Goal: Information Seeking & Learning: Check status

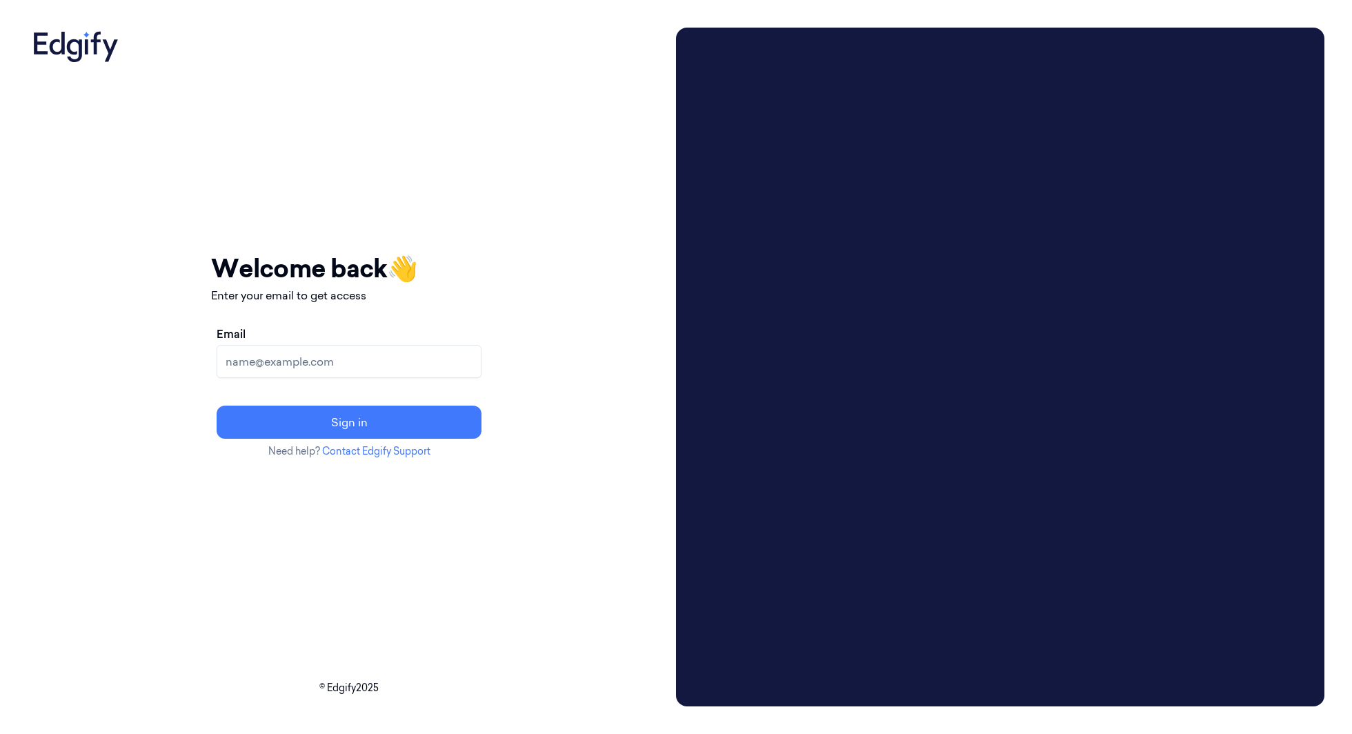
click at [421, 363] on input "Email" at bounding box center [349, 361] width 265 height 33
type input "batelb@edgify.ai"
click at [374, 427] on button "Sign in" at bounding box center [349, 421] width 265 height 33
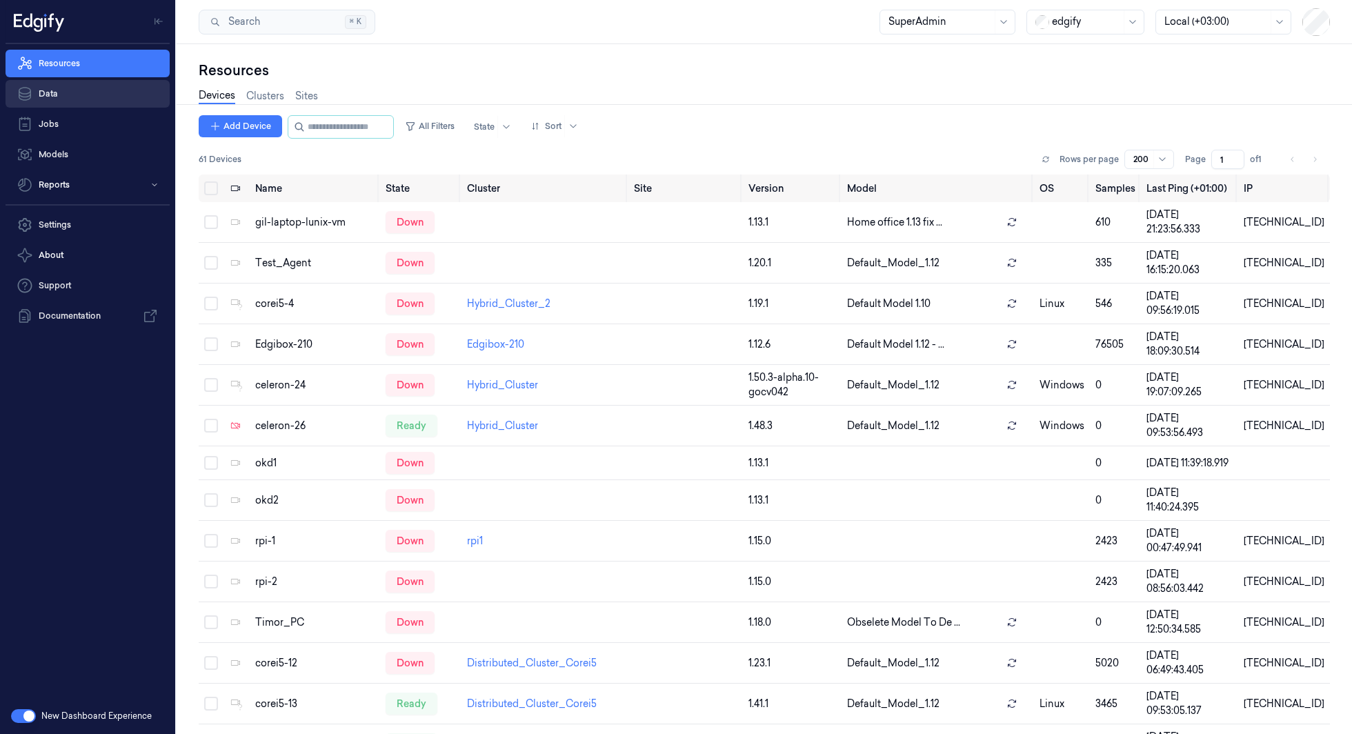
click at [63, 91] on link "Data" at bounding box center [88, 94] width 164 height 28
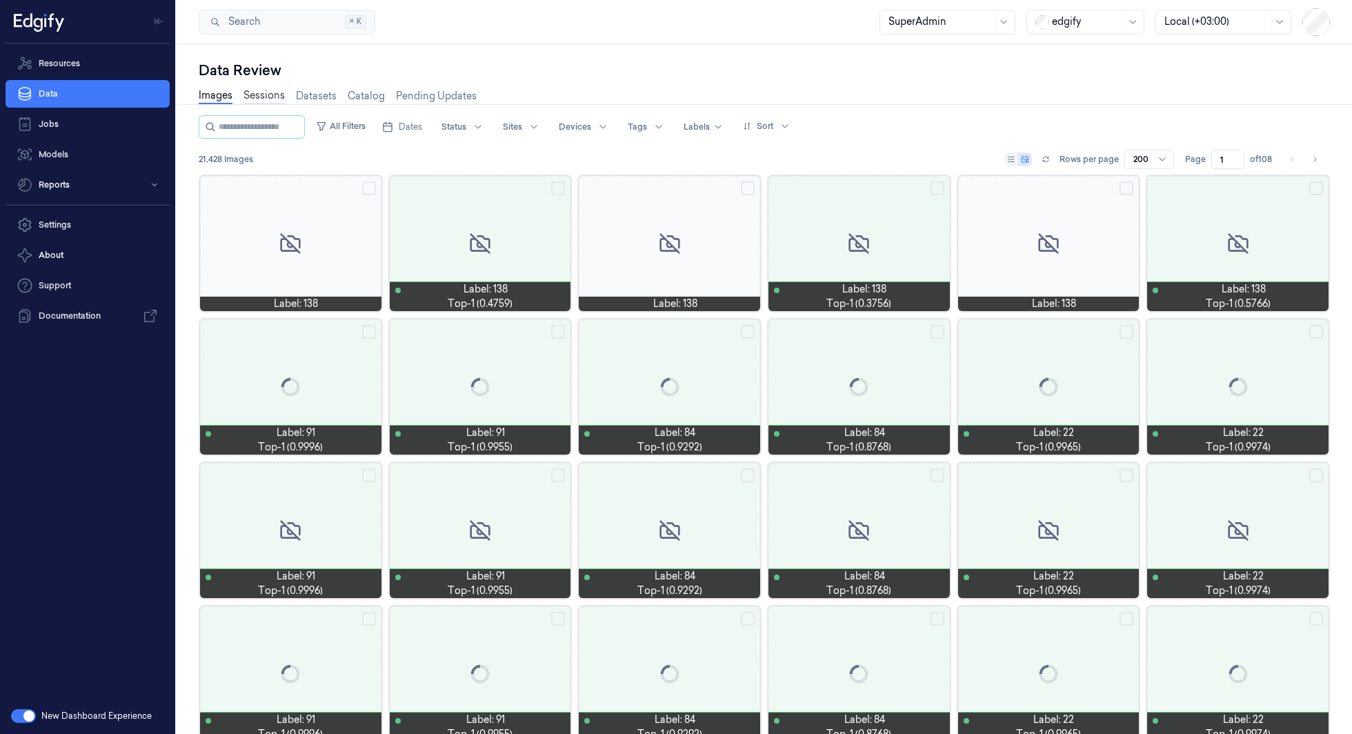
click at [262, 90] on link "Sessions" at bounding box center [263, 96] width 41 height 16
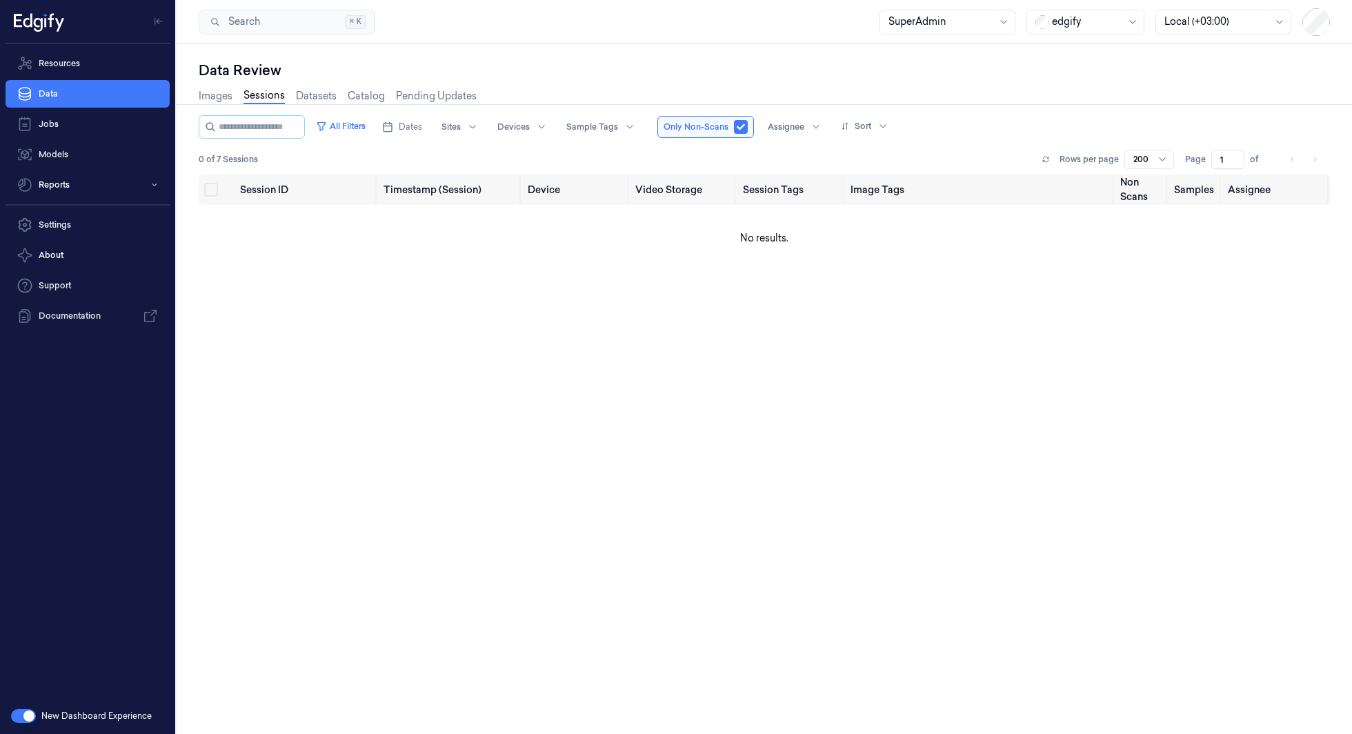
click at [1056, 30] on div "edgify" at bounding box center [1086, 21] width 69 height 23
click at [1066, 215] on div "waitrose" at bounding box center [1063, 222] width 59 height 14
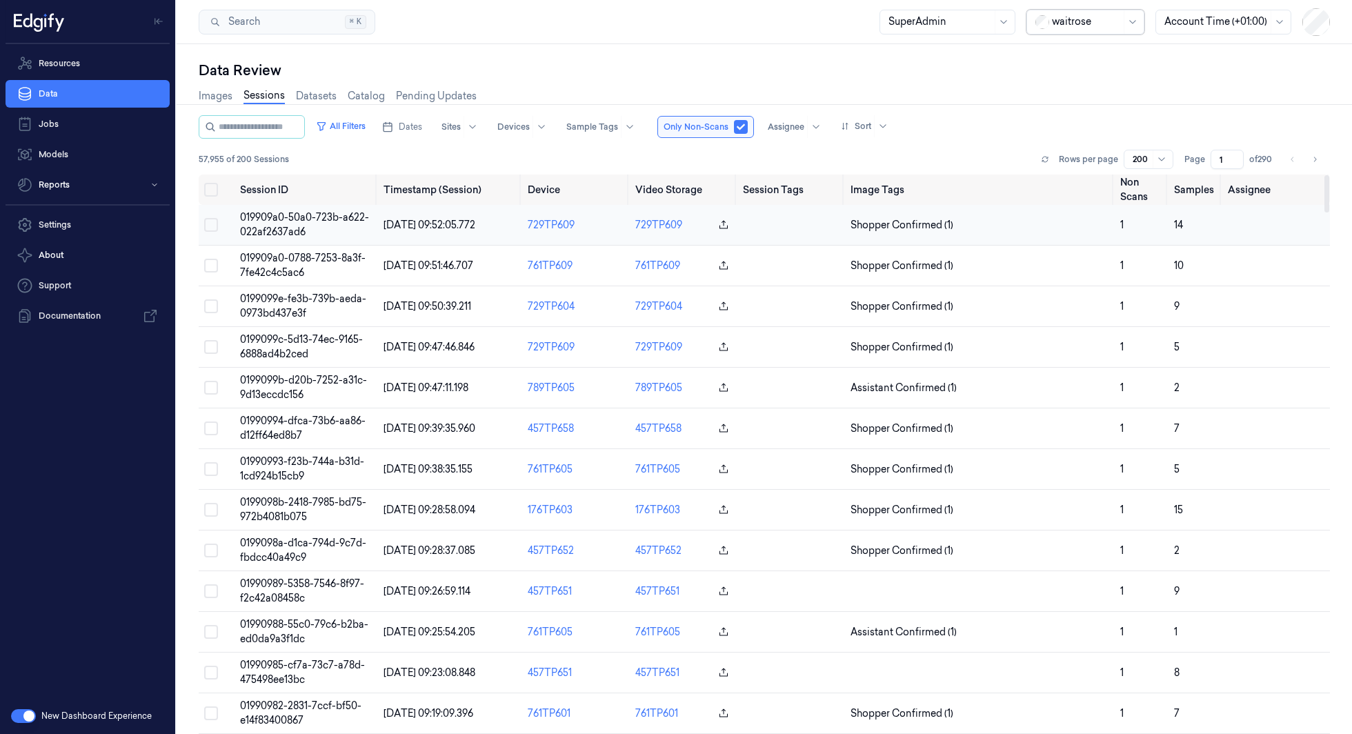
click at [272, 220] on span "019909a0-50a0-723b-a622-022af2637ad6" at bounding box center [304, 224] width 129 height 27
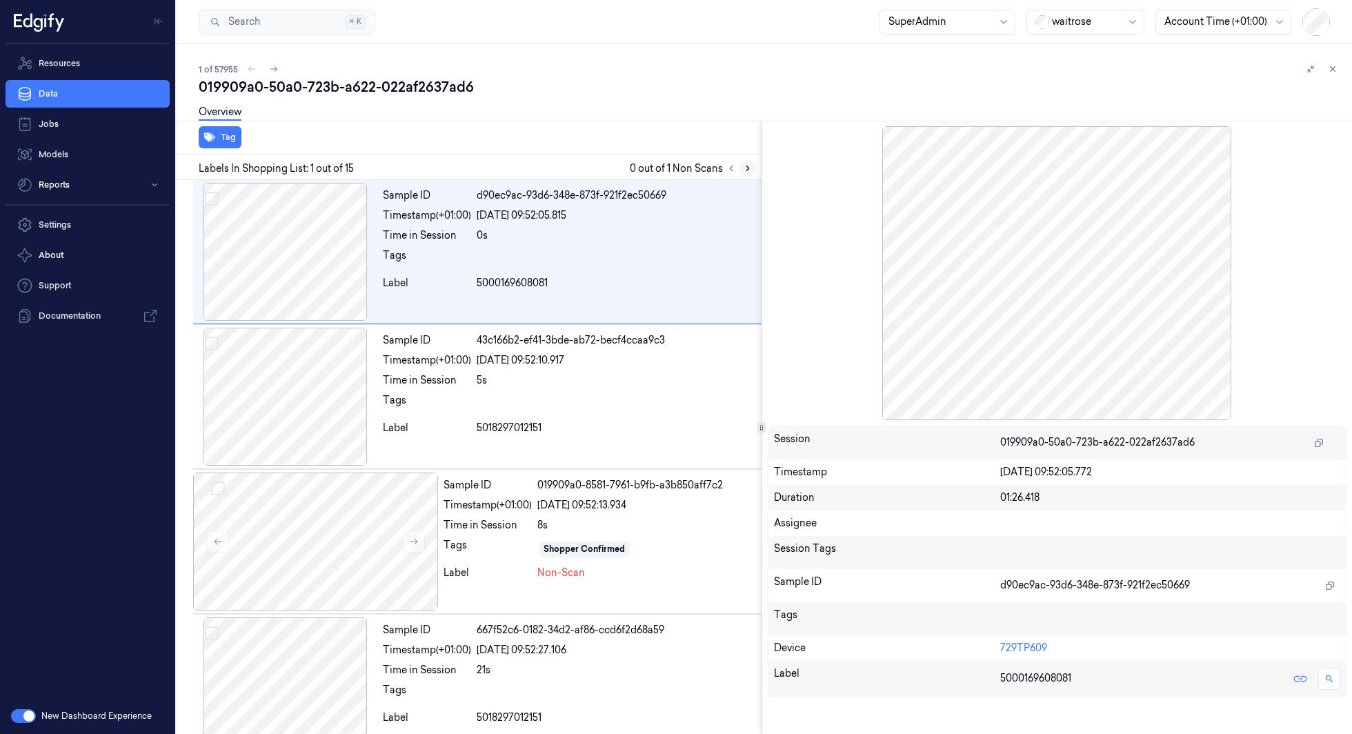
click at [750, 164] on icon at bounding box center [748, 168] width 10 height 10
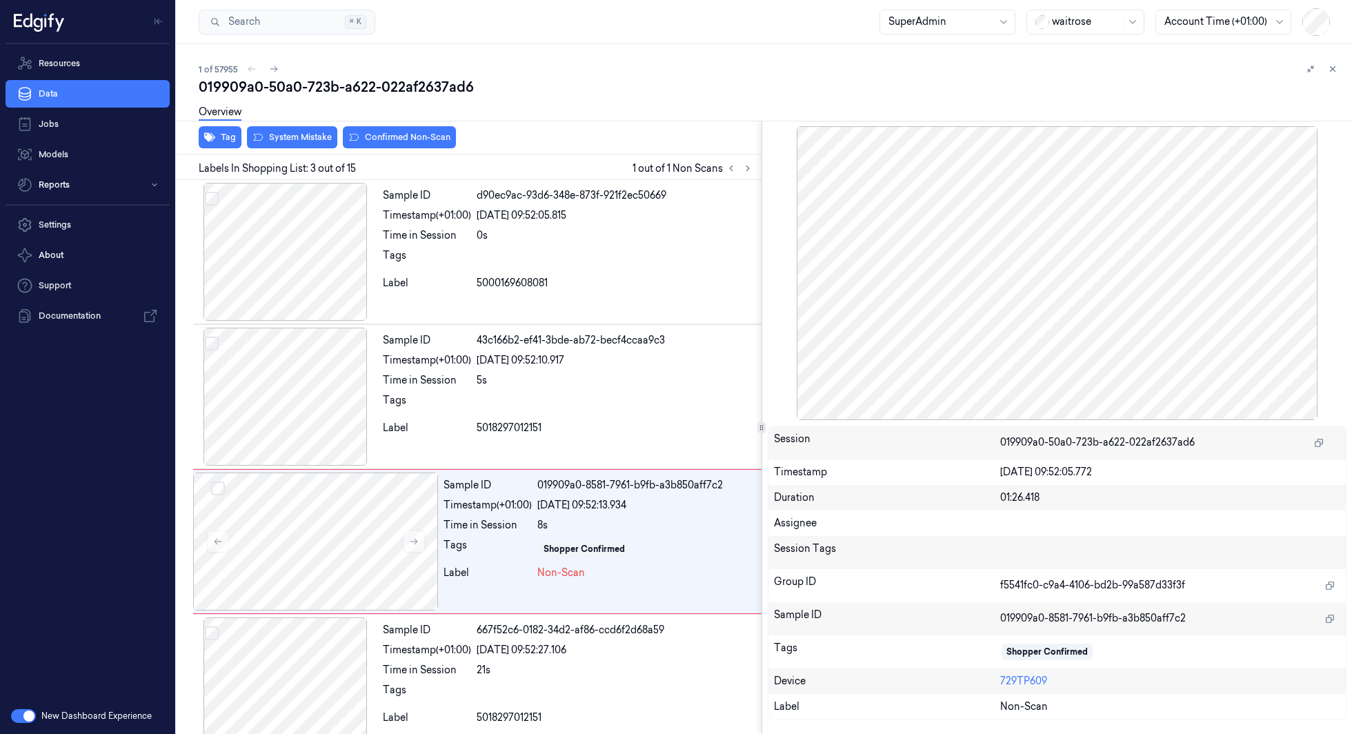
click at [224, 130] on div "Overview" at bounding box center [220, 114] width 43 height 35
click at [224, 134] on button "Tag" at bounding box center [220, 137] width 43 height 22
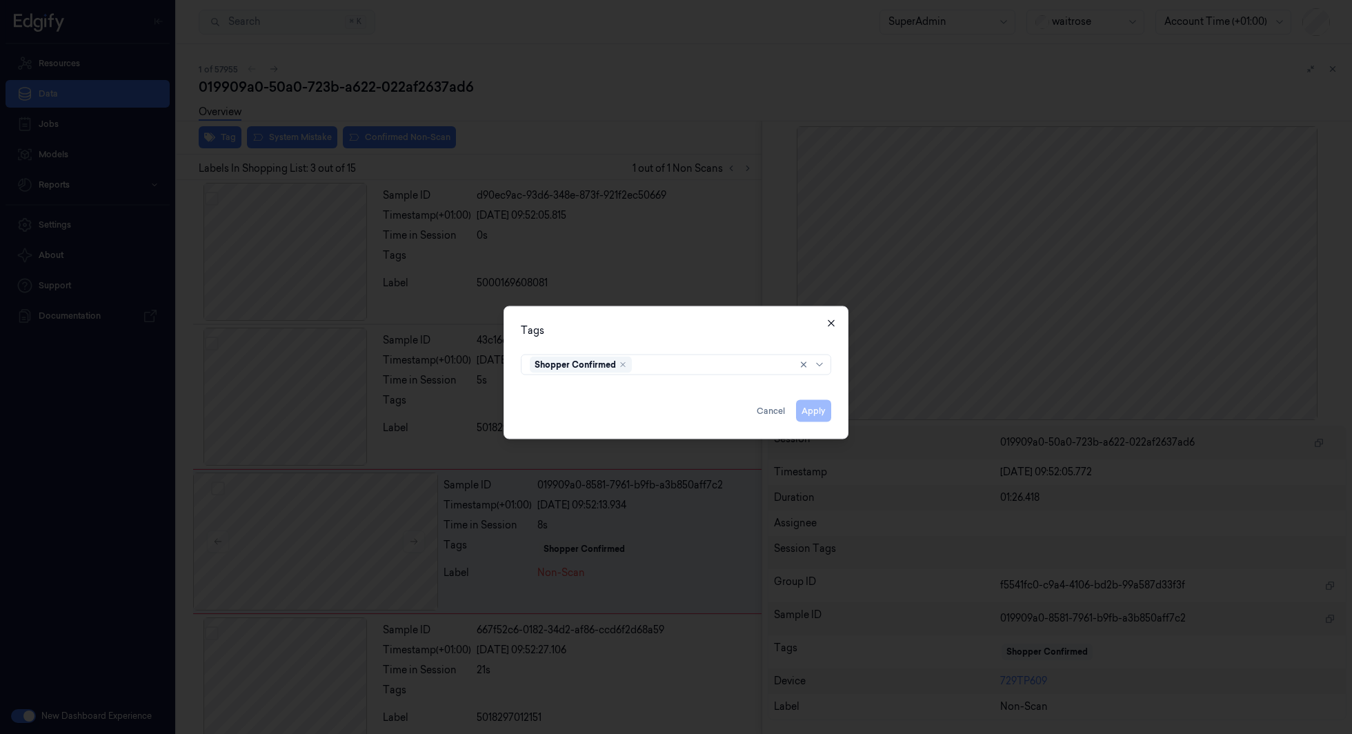
click at [828, 324] on icon "button" at bounding box center [830, 323] width 11 height 11
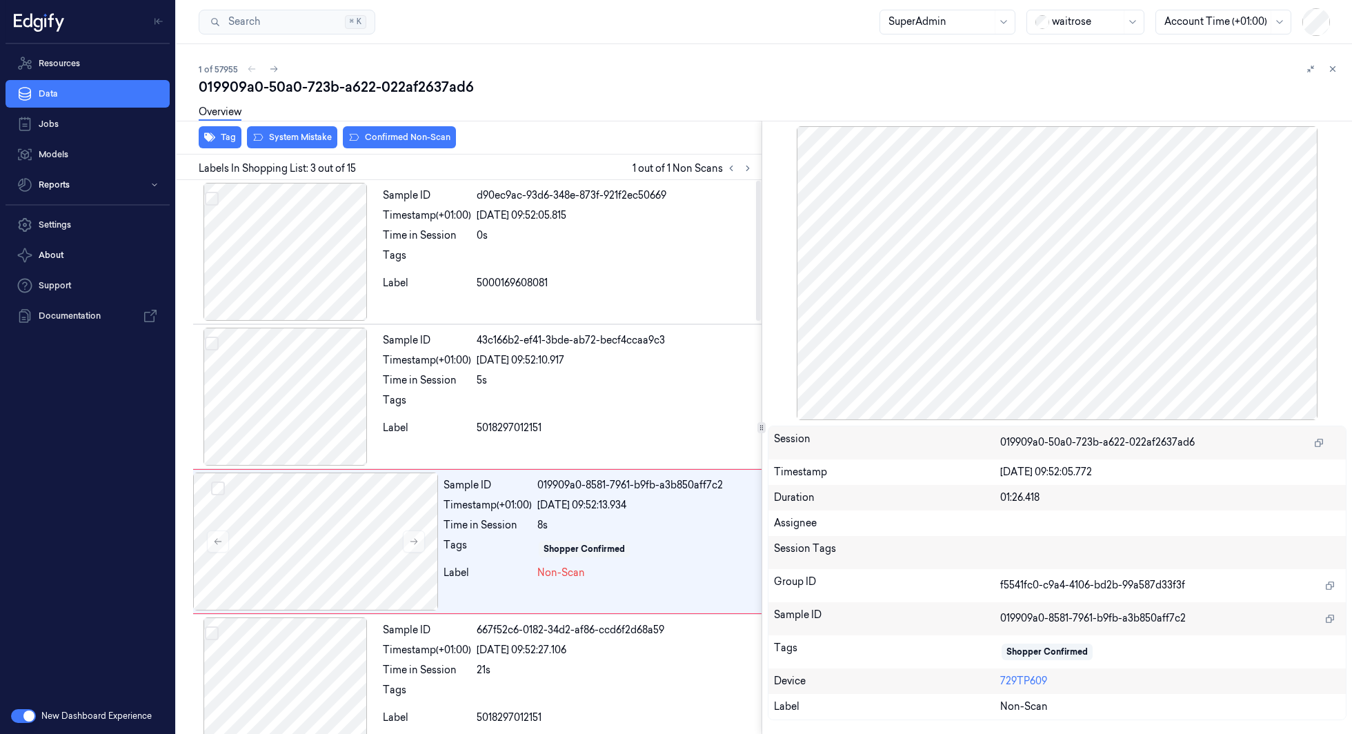
click at [1199, 347] on div at bounding box center [1056, 273] width 579 height 294
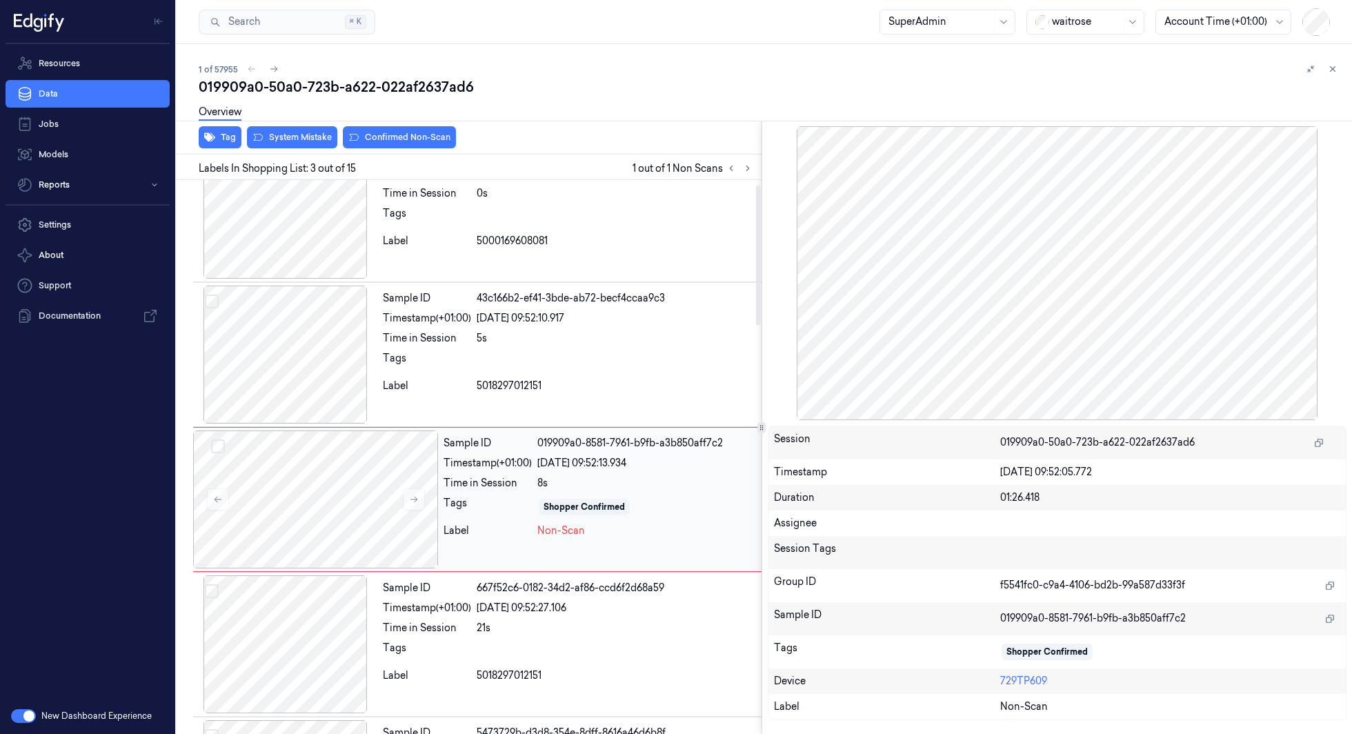
scroll to position [86, 0]
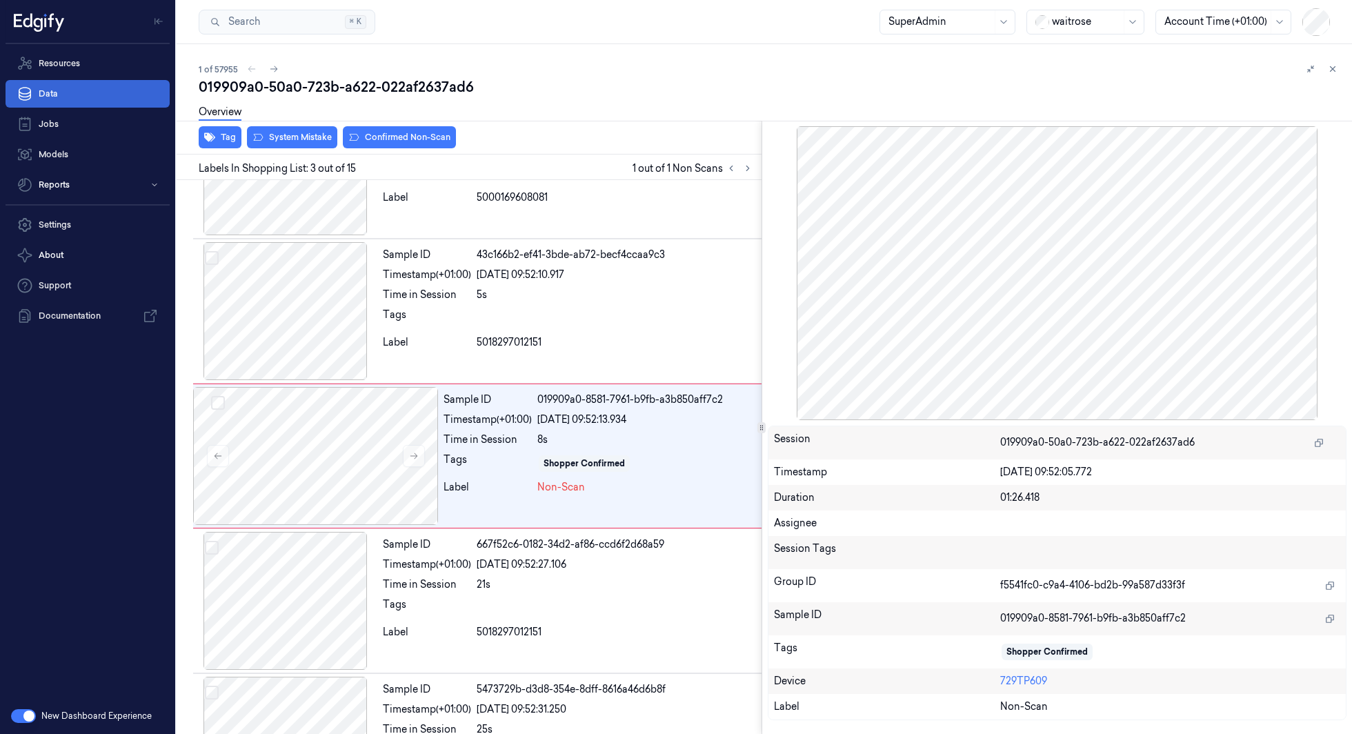
click at [108, 96] on link "Data" at bounding box center [88, 94] width 164 height 28
click at [1332, 68] on icon at bounding box center [1332, 69] width 10 height 10
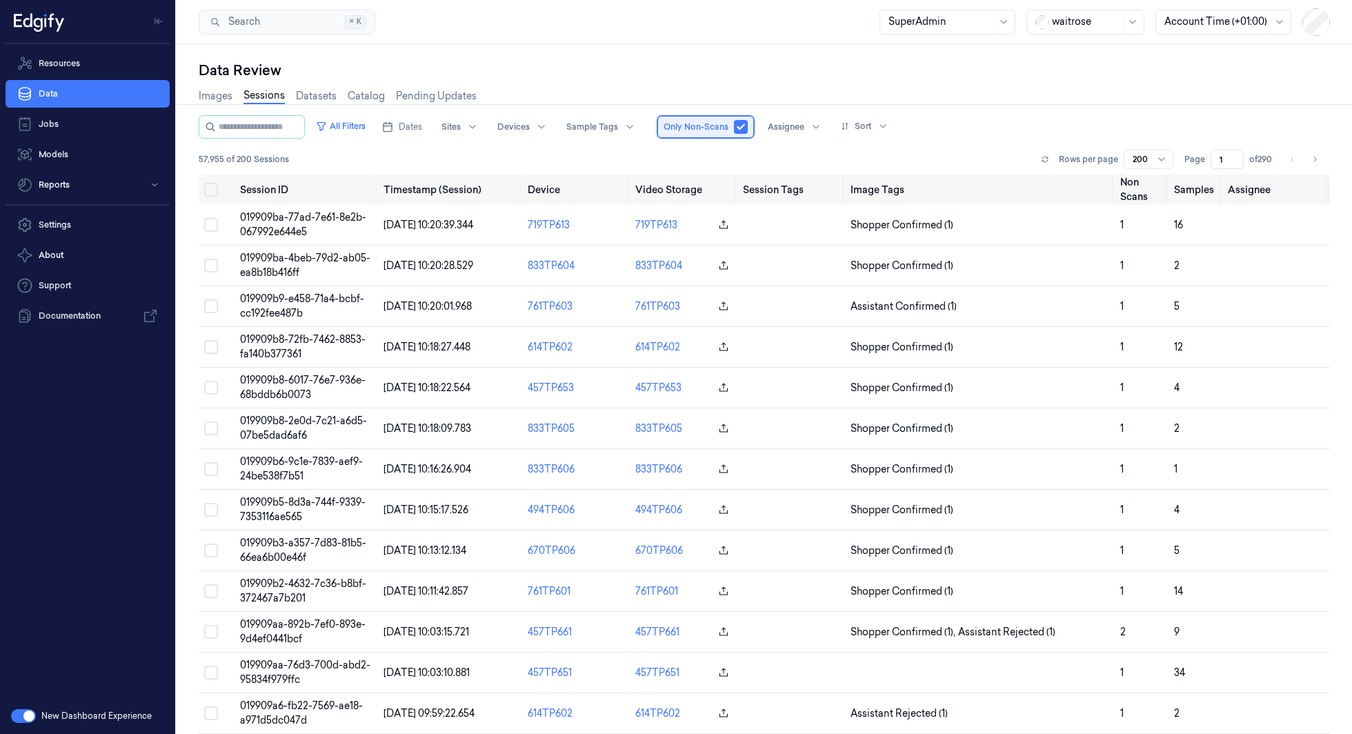
click at [690, 125] on span "Only Non-Scans" at bounding box center [695, 127] width 65 height 12
click at [676, 127] on span "Only Non-Scans" at bounding box center [695, 127] width 65 height 12
click at [747, 127] on button "button" at bounding box center [741, 127] width 14 height 14
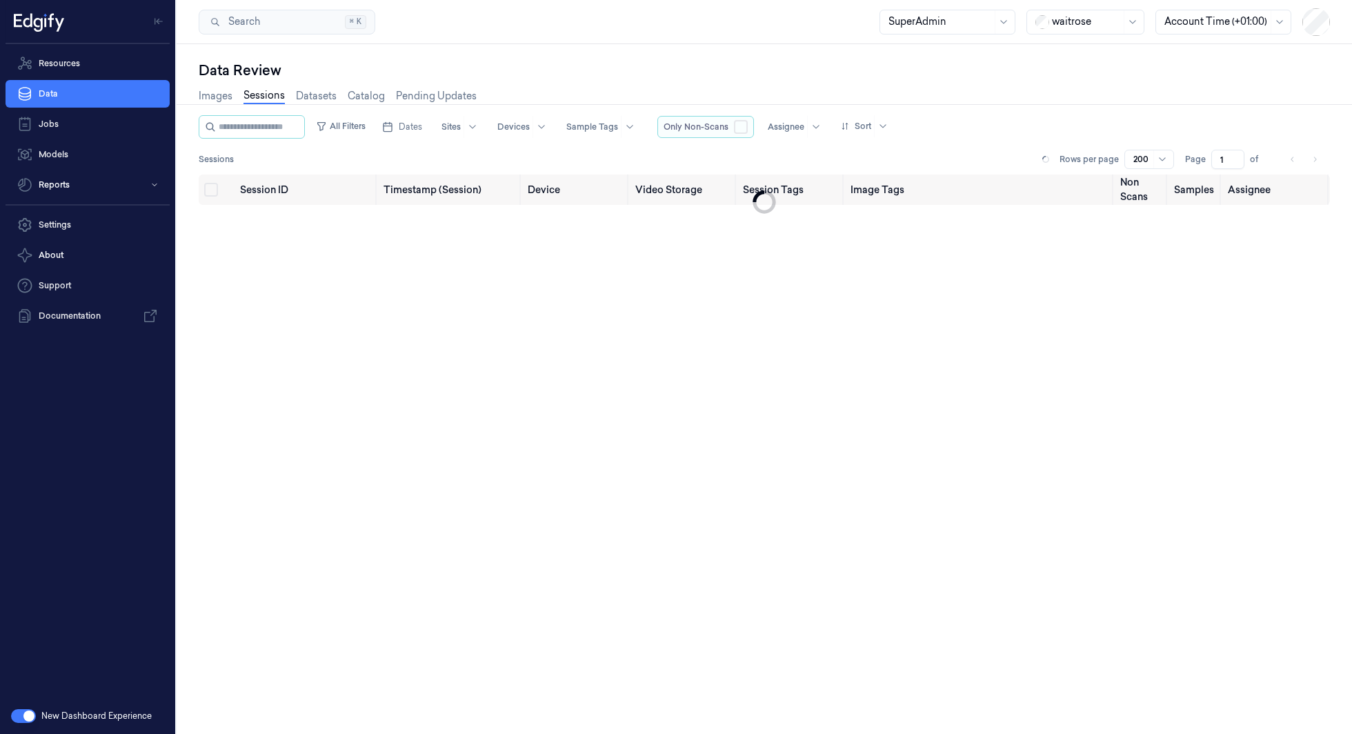
click at [747, 127] on button "button" at bounding box center [741, 127] width 14 height 14
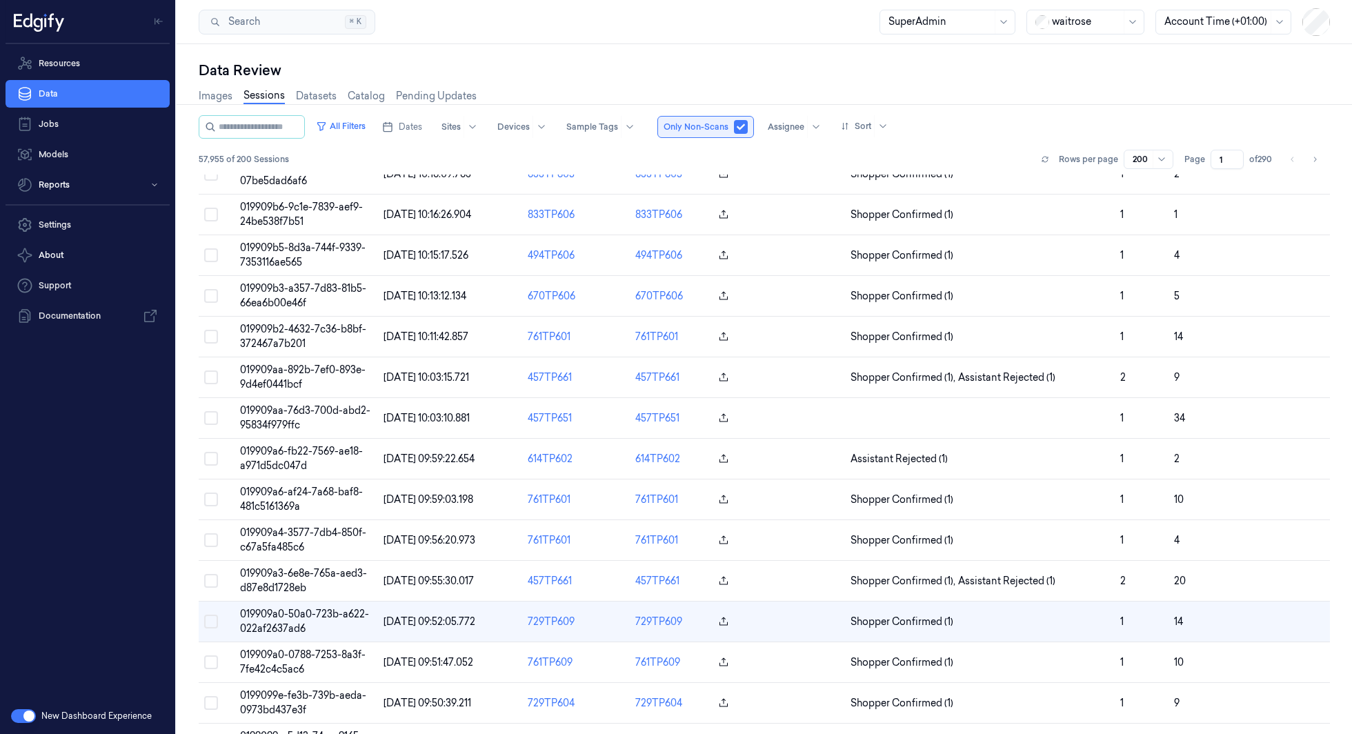
scroll to position [425, 0]
